Goal: Information Seeking & Learning: Learn about a topic

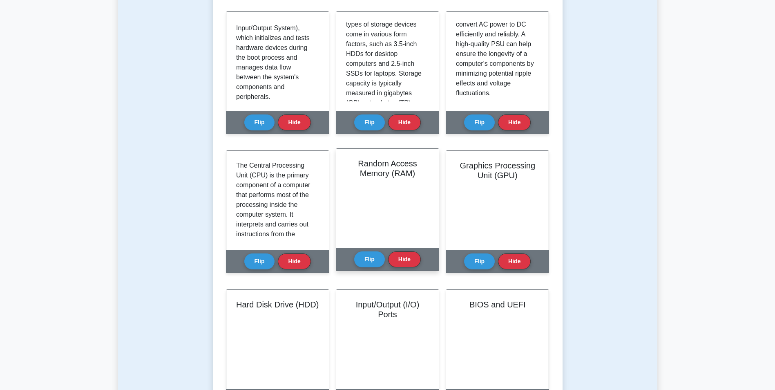
scroll to position [204, 0]
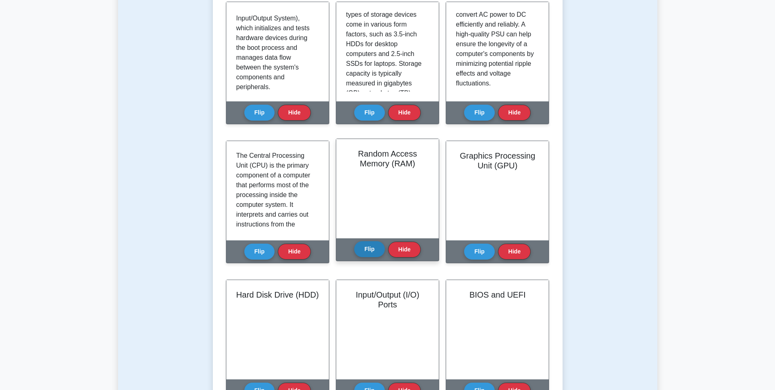
click at [373, 241] on button "Flip" at bounding box center [369, 249] width 31 height 16
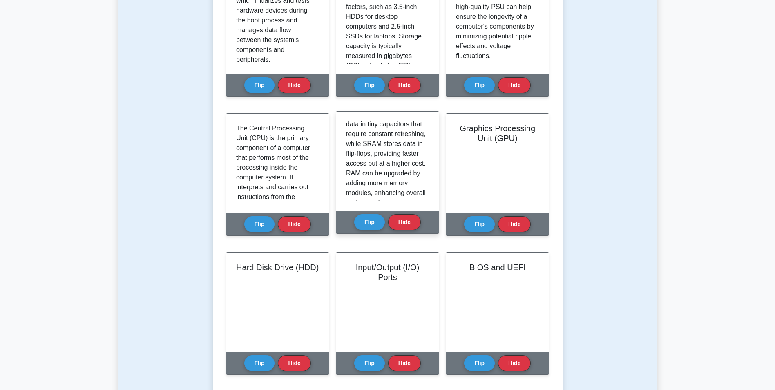
scroll to position [245, 0]
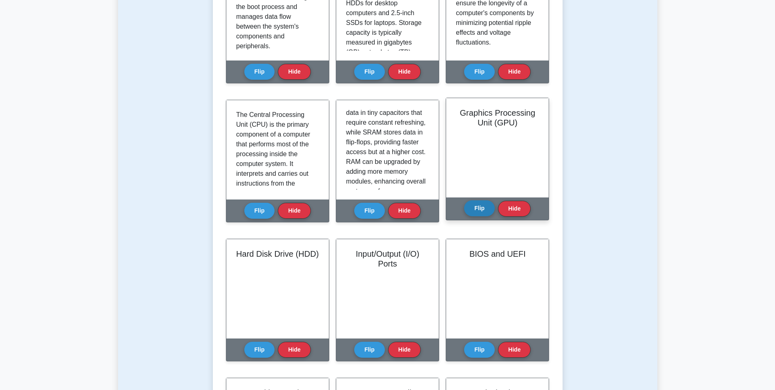
click at [476, 200] on button "Flip" at bounding box center [479, 208] width 31 height 16
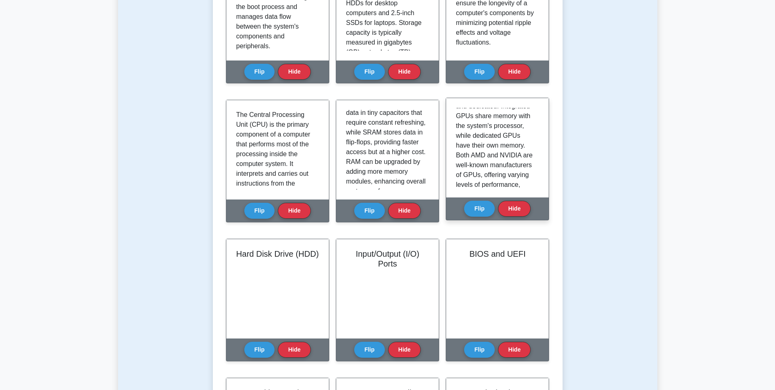
scroll to position [188, 0]
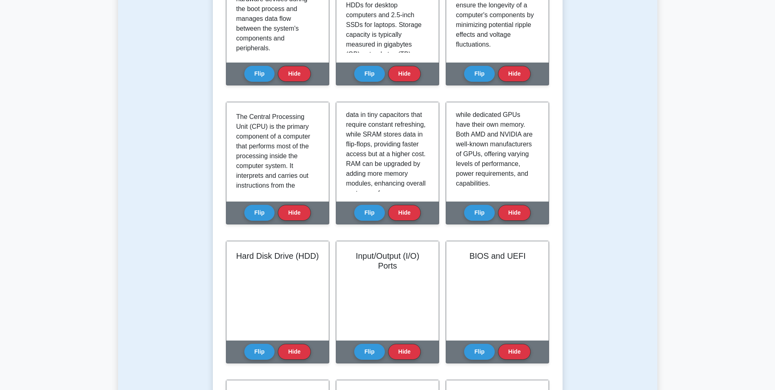
click at [29, 127] on main "Back to CompTIA A+ (CompTIA A+) Test Flashcards Learn Hardware (CompTIA A+) wit…" at bounding box center [387, 381] width 775 height 1201
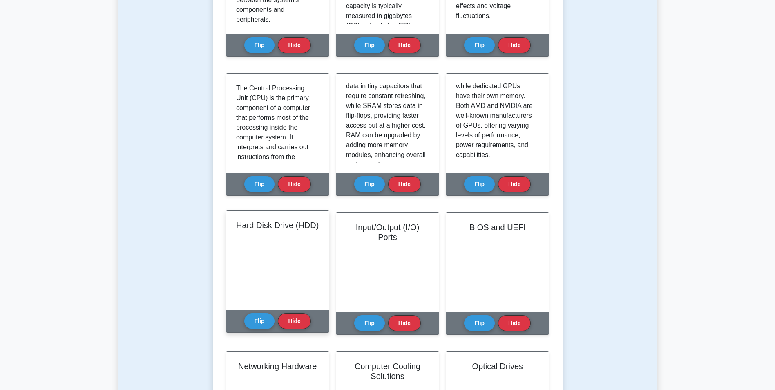
scroll to position [327, 0]
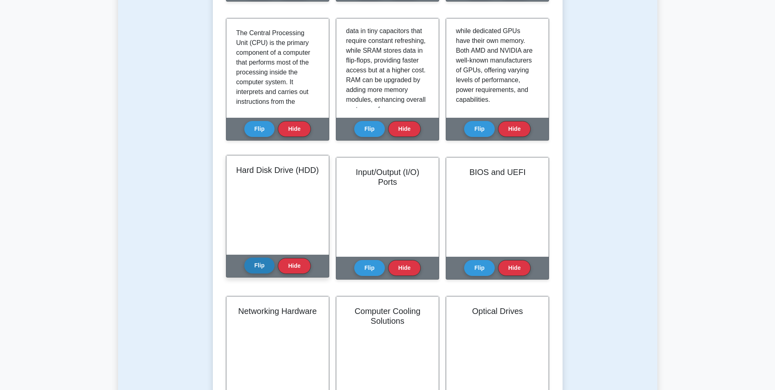
click at [252, 257] on button "Flip" at bounding box center [259, 265] width 31 height 16
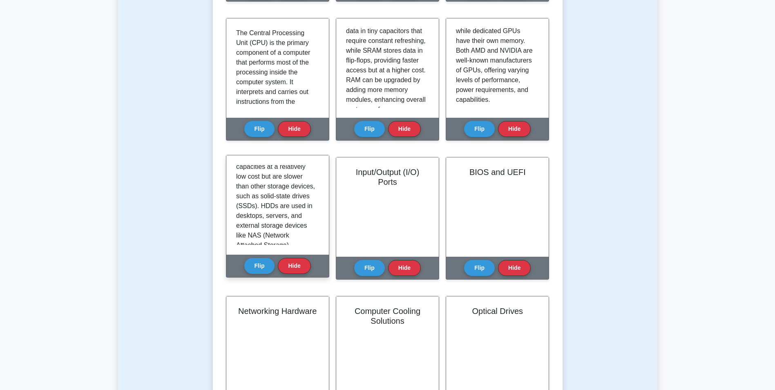
scroll to position [149, 0]
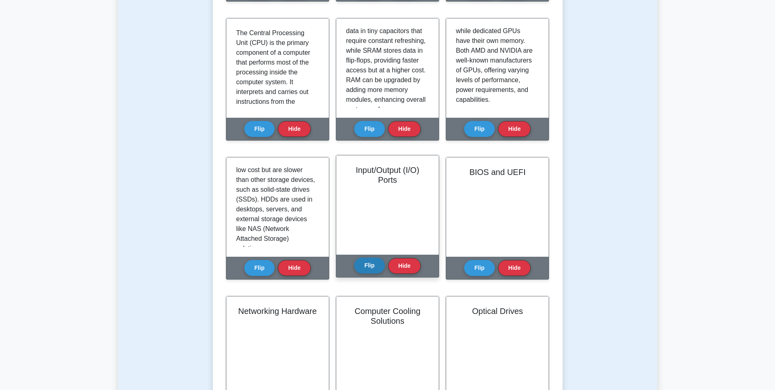
click at [369, 257] on button "Flip" at bounding box center [369, 265] width 31 height 16
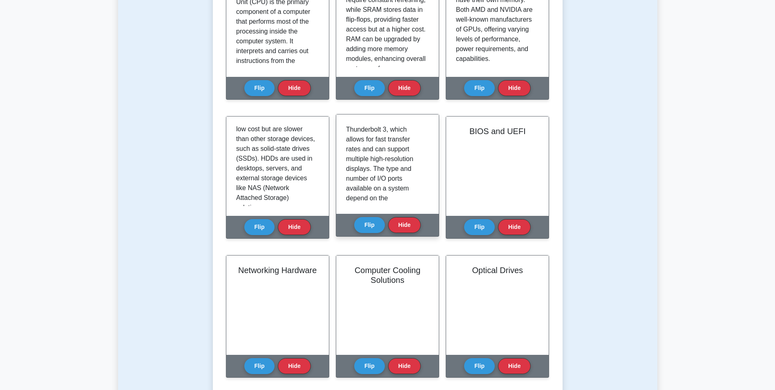
scroll to position [179, 0]
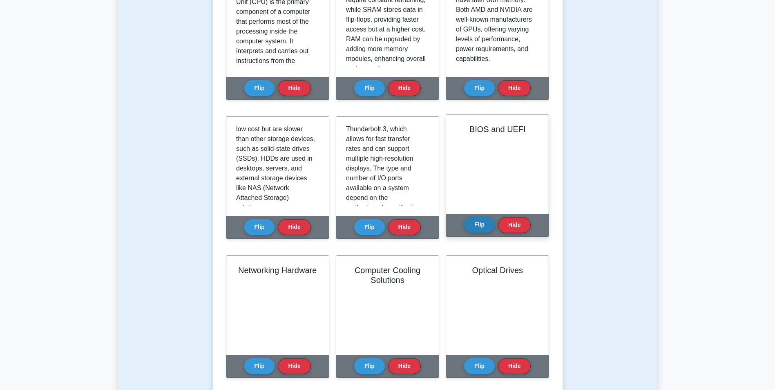
click at [481, 217] on button "Flip" at bounding box center [479, 225] width 31 height 16
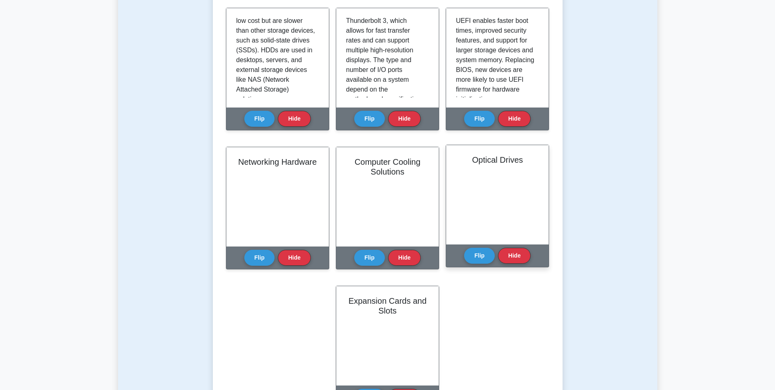
scroll to position [490, 0]
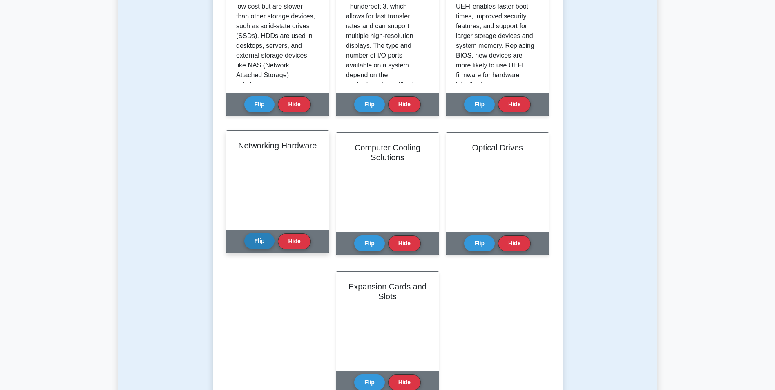
click at [252, 233] on button "Flip" at bounding box center [259, 241] width 31 height 16
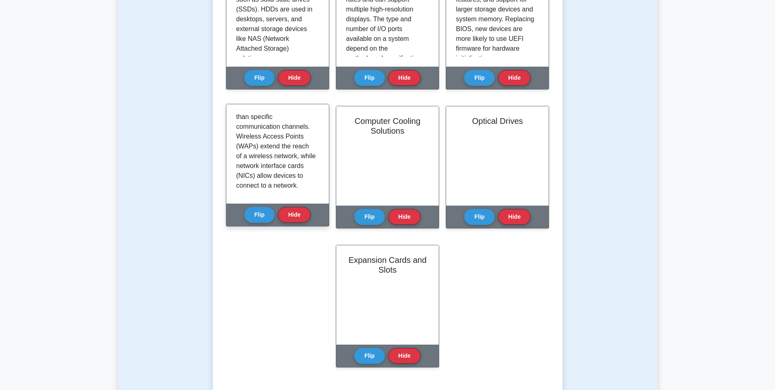
scroll to position [531, 0]
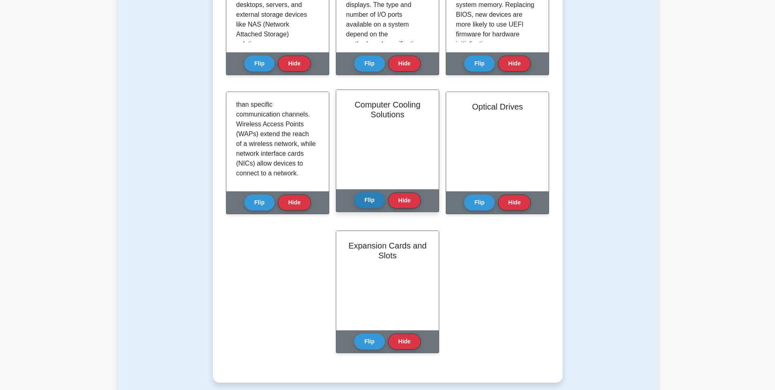
click at [369, 192] on button "Flip" at bounding box center [369, 200] width 31 height 16
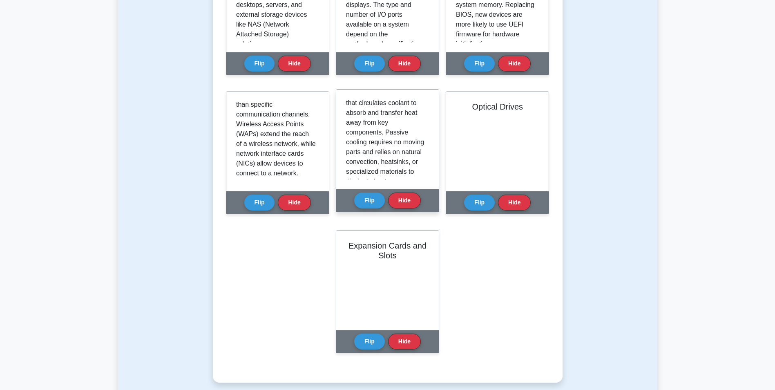
scroll to position [296, 0]
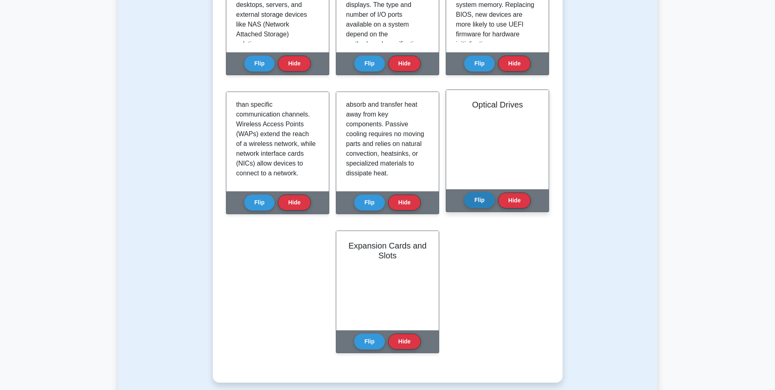
click at [481, 192] on button "Flip" at bounding box center [479, 200] width 31 height 16
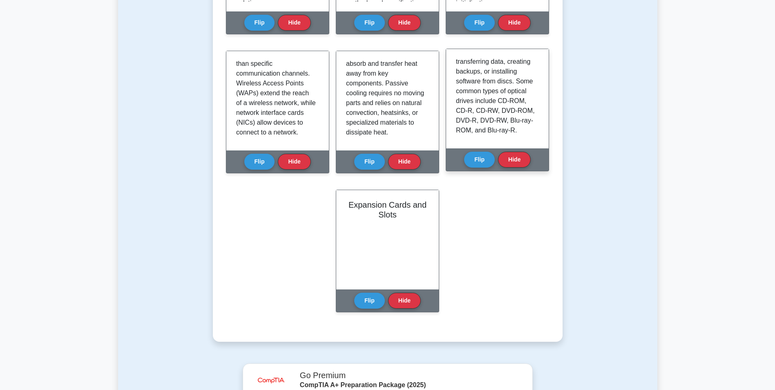
scroll to position [613, 0]
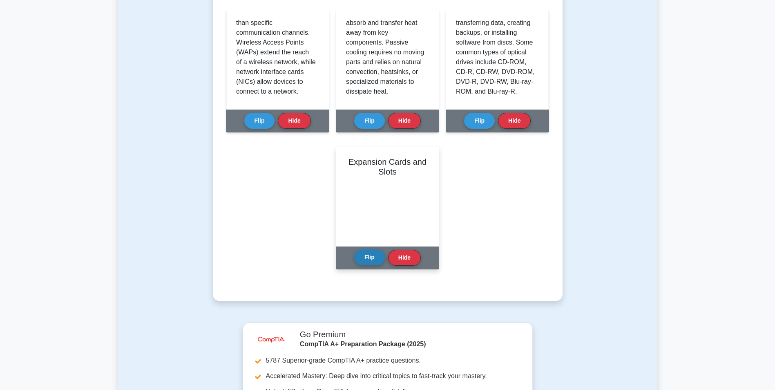
click at [373, 249] on button "Flip" at bounding box center [369, 257] width 31 height 16
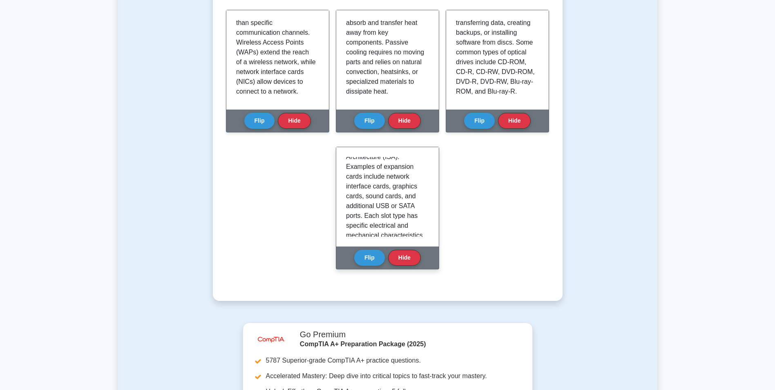
scroll to position [163, 0]
